Goal: Transaction & Acquisition: Book appointment/travel/reservation

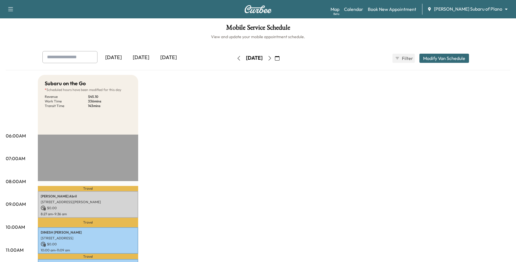
click at [472, 12] on body "Support Log Out Map Beta Calendar Book New Appointment [PERSON_NAME] Subaru of …" at bounding box center [258, 131] width 516 height 262
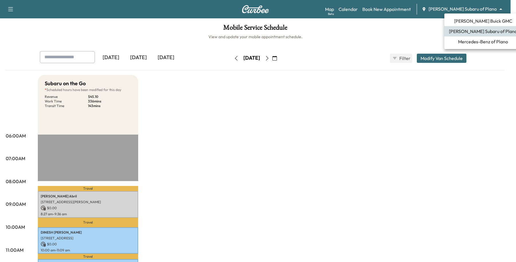
click at [465, 40] on span "Mercedes-Benz of Plano" at bounding box center [483, 41] width 50 height 7
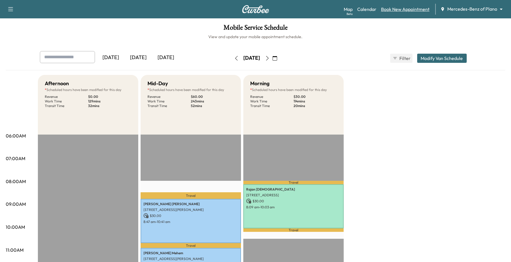
click at [418, 8] on link "Book New Appointment" at bounding box center [405, 9] width 48 height 7
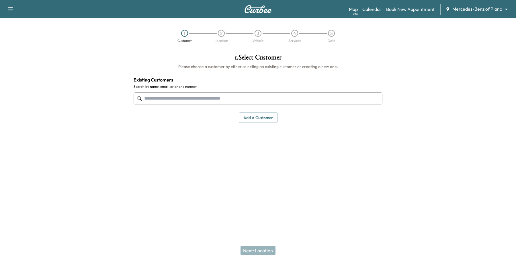
click at [189, 93] on input "text" at bounding box center [258, 98] width 249 height 12
click at [189, 101] on input "text" at bounding box center [258, 98] width 249 height 12
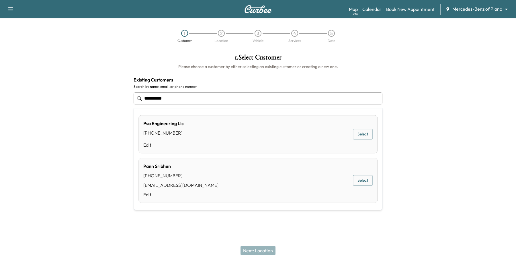
drag, startPoint x: 221, startPoint y: 100, endPoint x: 34, endPoint y: 91, distance: 187.0
click at [40, 91] on div "**********" at bounding box center [258, 114] width 516 height 131
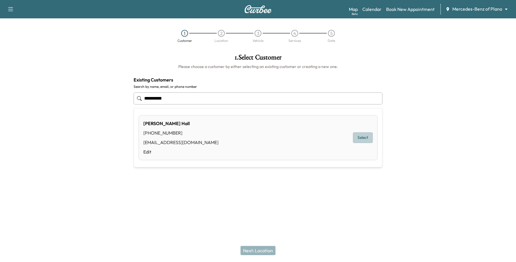
click at [366, 139] on button "Select" at bounding box center [363, 138] width 20 height 11
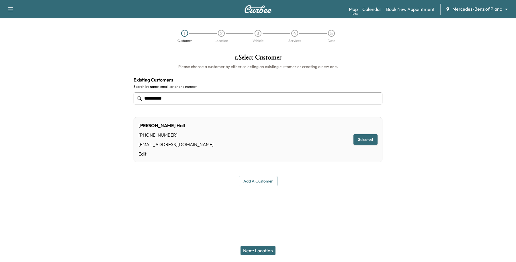
type input "**********"
click at [255, 248] on button "Next: Location" at bounding box center [258, 250] width 35 height 9
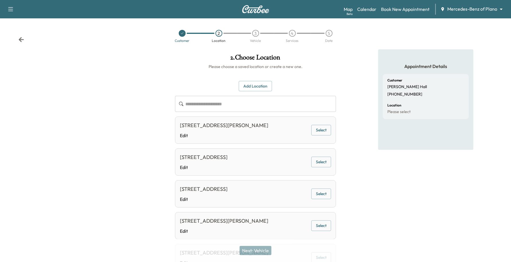
click at [332, 130] on div "[STREET_ADDRESS][PERSON_NAME] Edit Select" at bounding box center [255, 129] width 161 height 27
click at [328, 131] on button "Select" at bounding box center [321, 130] width 20 height 11
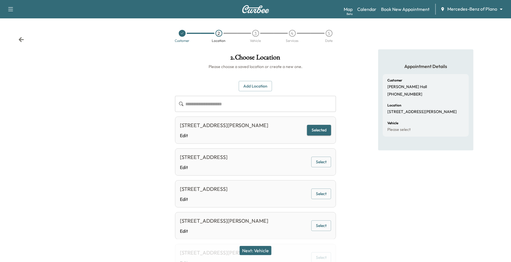
click at [252, 248] on button "Next: Vehicle" at bounding box center [256, 250] width 32 height 9
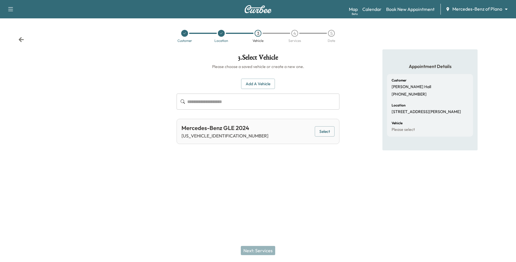
click at [332, 135] on button "Select" at bounding box center [325, 131] width 20 height 11
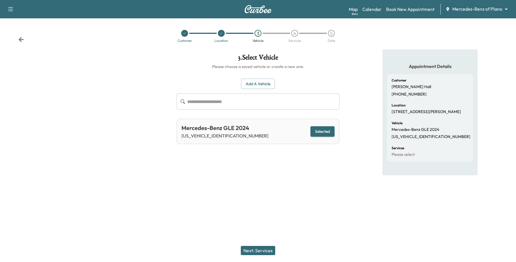
click at [268, 251] on button "Next: Services" at bounding box center [258, 250] width 34 height 9
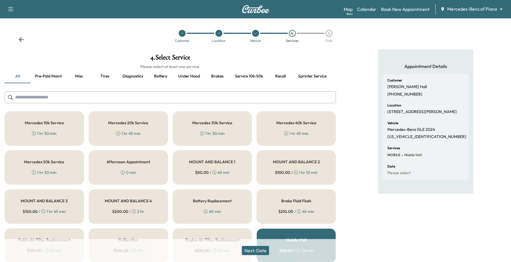
drag, startPoint x: 51, startPoint y: 133, endPoint x: 153, endPoint y: 214, distance: 130.2
click at [51, 134] on div "1 hr 30 min" at bounding box center [44, 134] width 25 height 6
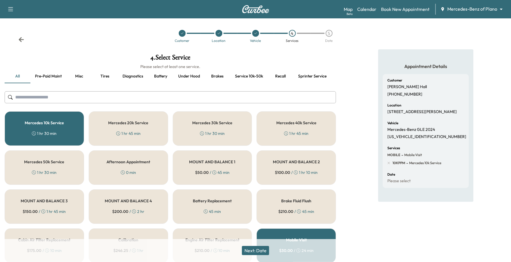
click at [262, 249] on button "Next: Date" at bounding box center [255, 250] width 27 height 9
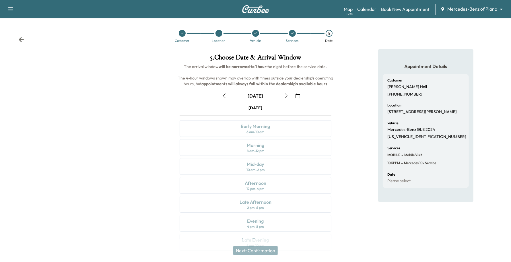
click at [295, 94] on button "button" at bounding box center [298, 95] width 10 height 9
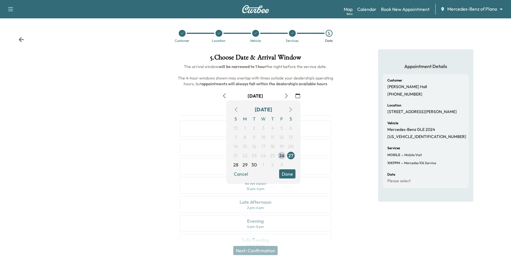
click at [293, 110] on button "button" at bounding box center [291, 109] width 10 height 9
click at [257, 138] on span "7" at bounding box center [254, 137] width 9 height 9
click at [287, 167] on div "S M T W T F S 28 29 30 1 2 3 4 5 6 7 8 9 10 11 12 13 14 15 16 17 18 19 20 21 22…" at bounding box center [263, 141] width 64 height 55
click at [288, 171] on button "Done" at bounding box center [287, 173] width 16 height 9
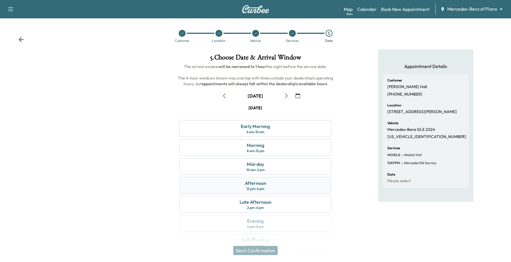
click at [227, 186] on div "Afternoon 12 pm - 4 pm" at bounding box center [256, 185] width 152 height 17
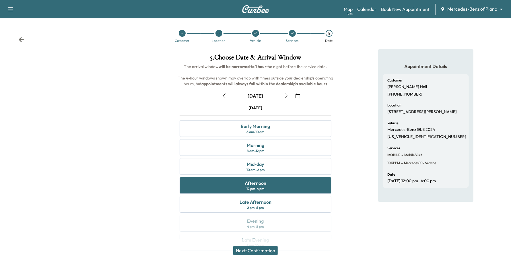
click at [273, 250] on button "Next: Confirmation" at bounding box center [255, 250] width 44 height 9
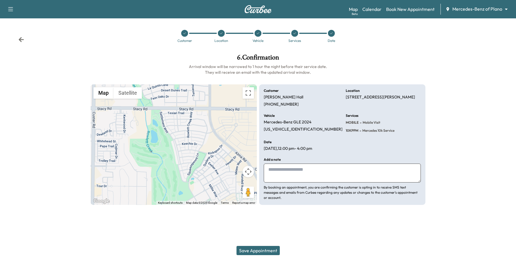
click at [273, 250] on button "Save Appointment" at bounding box center [258, 250] width 43 height 9
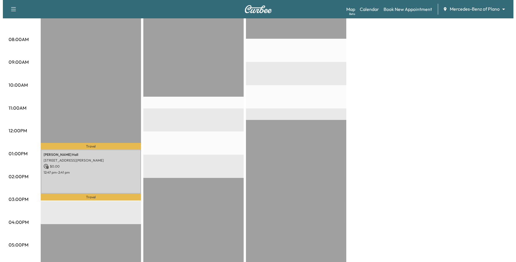
scroll to position [143, 0]
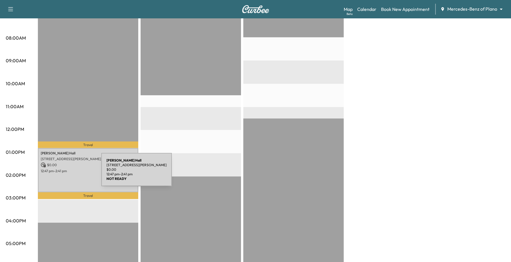
click at [58, 173] on div "[PERSON_NAME] [STREET_ADDRESS][PERSON_NAME] $ 0.00 12:47 pm - 2:41 pm" at bounding box center [88, 170] width 100 height 44
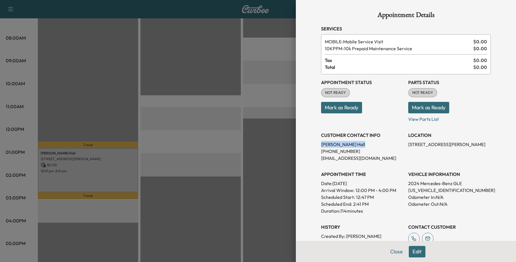
drag, startPoint x: 346, startPoint y: 142, endPoint x: 316, endPoint y: 144, distance: 30.5
click at [321, 144] on p "[PERSON_NAME]" at bounding box center [362, 144] width 83 height 7
copy p "[PERSON_NAME]"
